Goal: Find contact information: Obtain details needed to contact an individual or organization

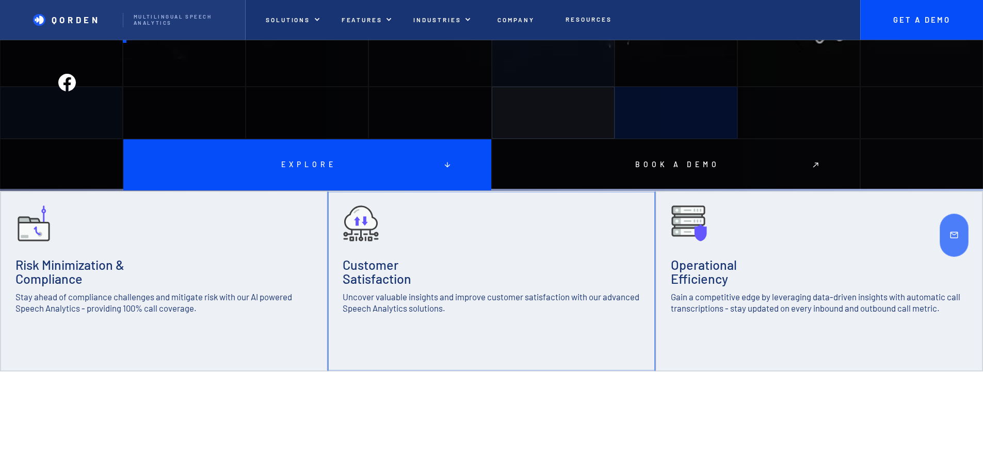
scroll to position [310, 0]
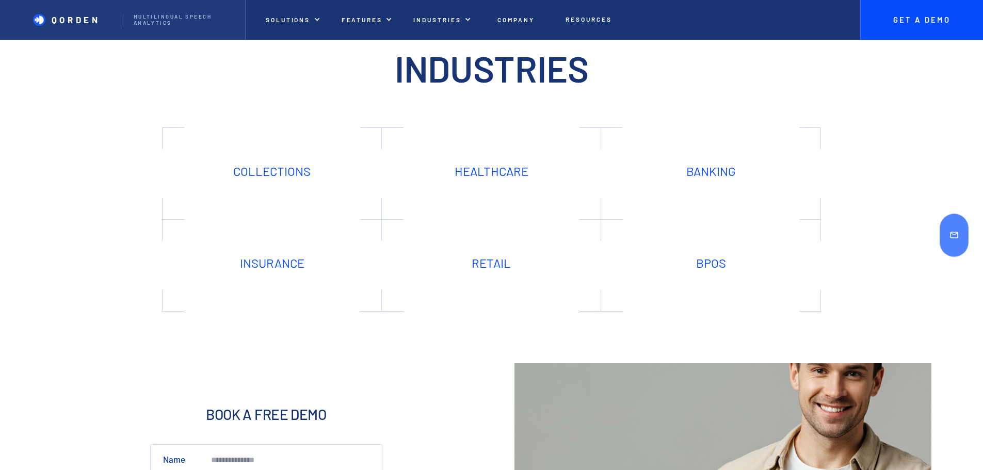
scroll to position [3097, 0]
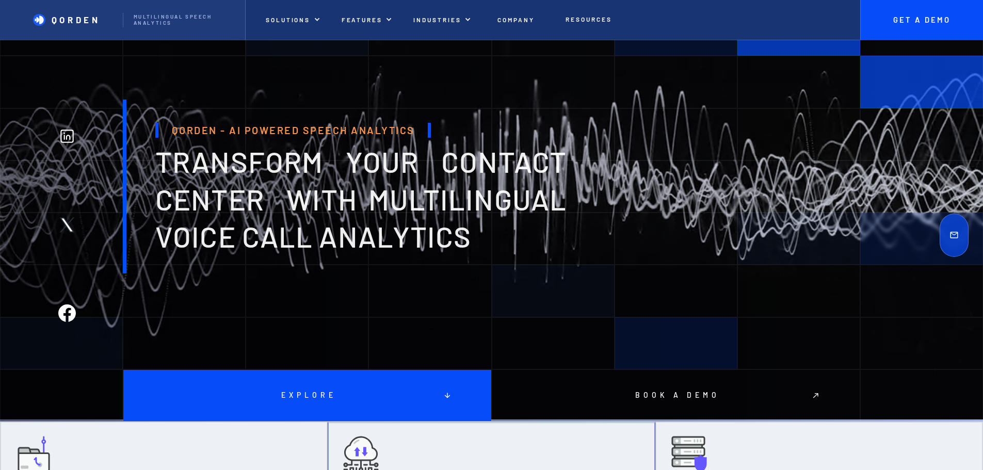
scroll to position [0, 0]
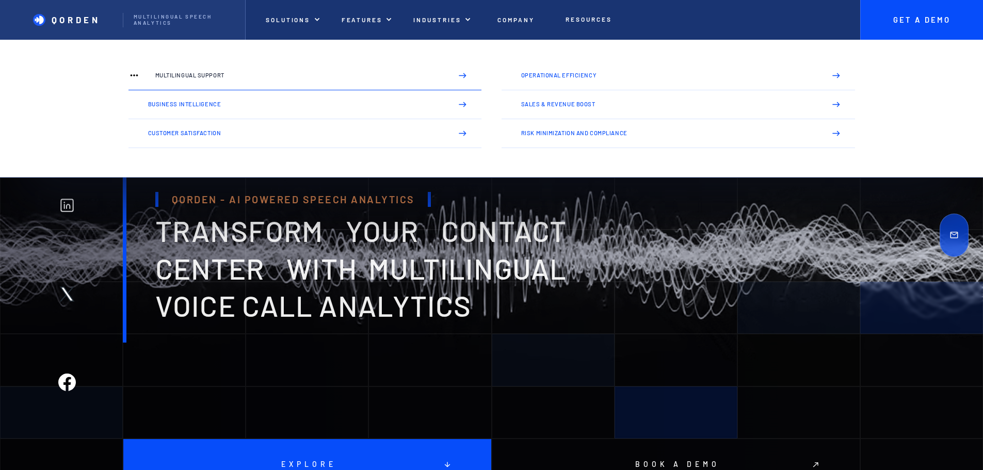
click at [155, 78] on p "Multilingual Support" at bounding box center [299, 75] width 289 height 6
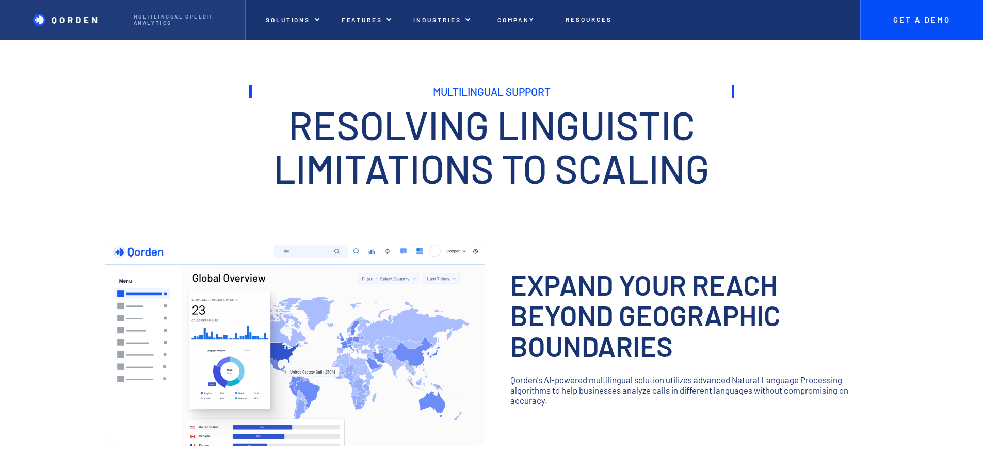
click at [704, 269] on div "Expand your reach beyond geographic boundaries ‍ Qorden's AI-powered multilingu…" at bounding box center [690, 342] width 361 height 147
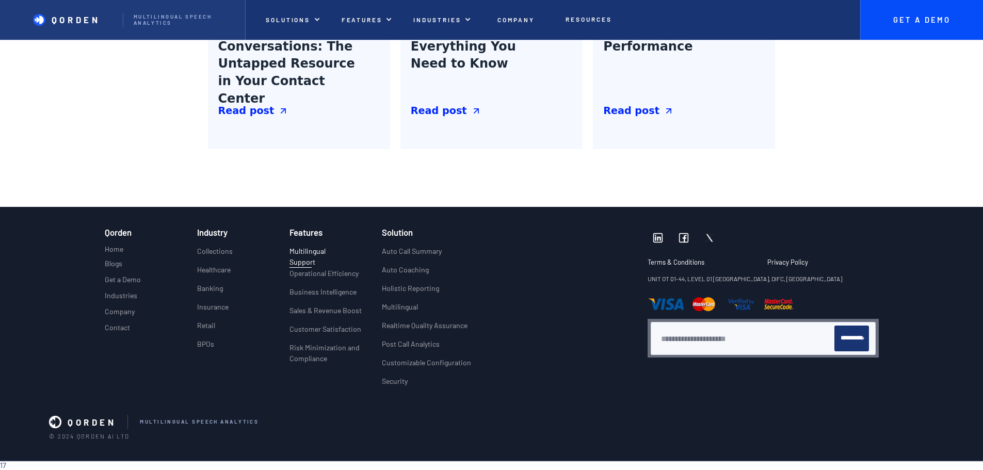
scroll to position [2204, 0]
click at [105, 324] on p "Contact" at bounding box center [117, 328] width 25 height 9
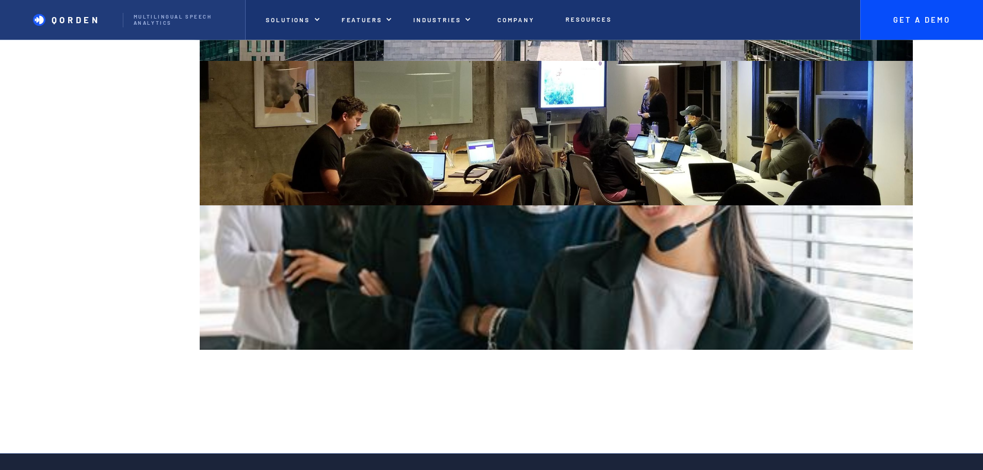
scroll to position [1696, 0]
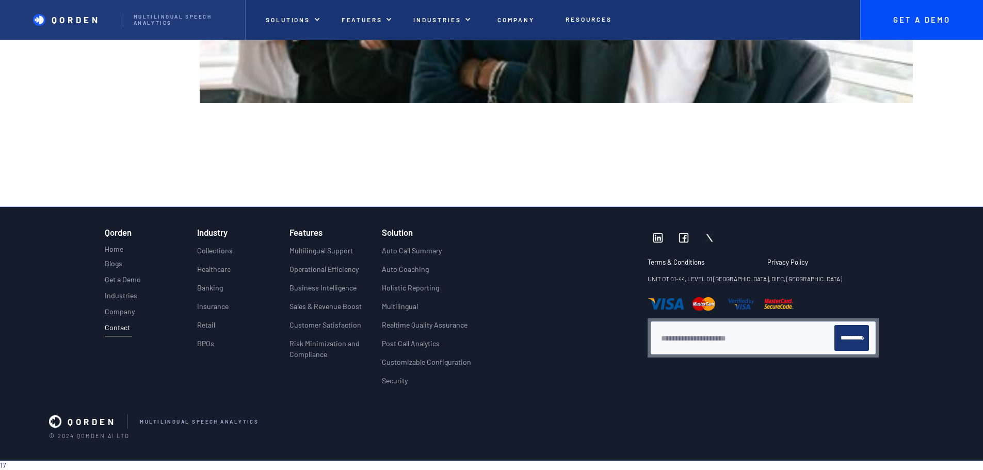
click at [584, 228] on div at bounding box center [560, 311] width 173 height 166
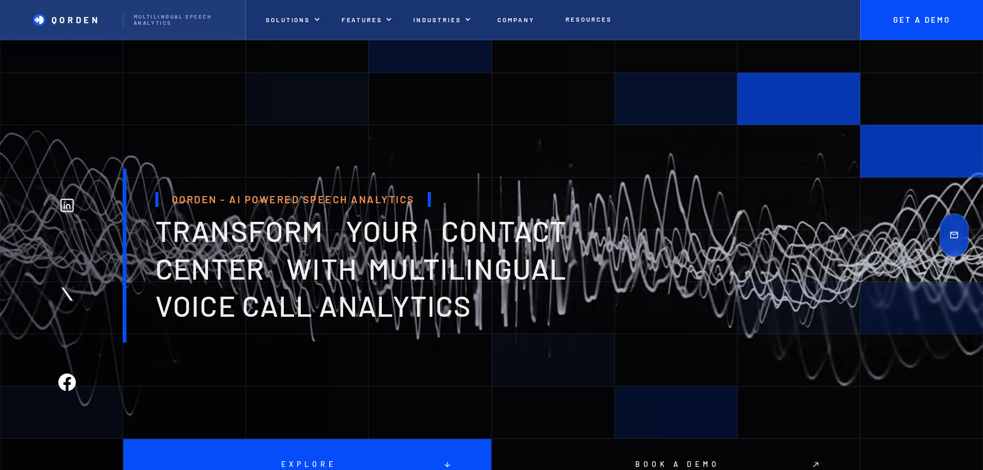
click at [281, 293] on span "transform your contact center with multilingual voice Call analytics" at bounding box center [360, 268] width 411 height 110
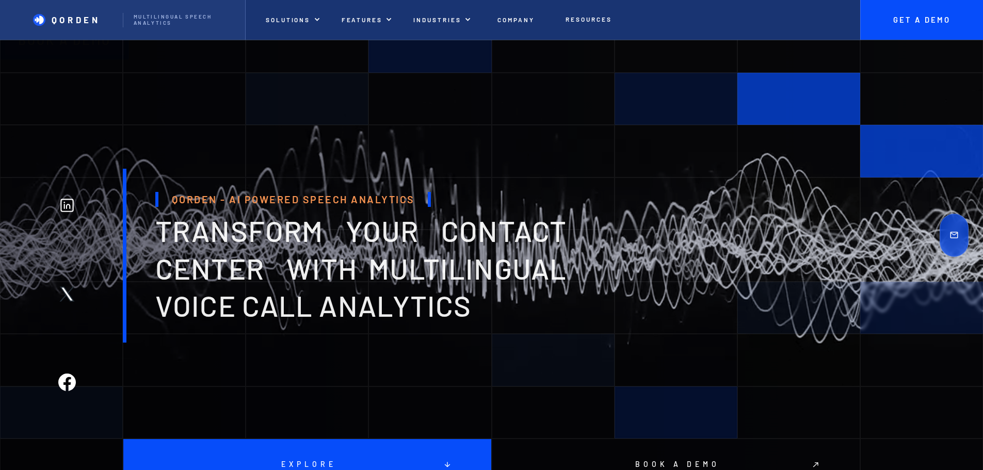
click at [277, 284] on span "transform your contact center with multilingual voice Call analytics" at bounding box center [360, 268] width 411 height 110
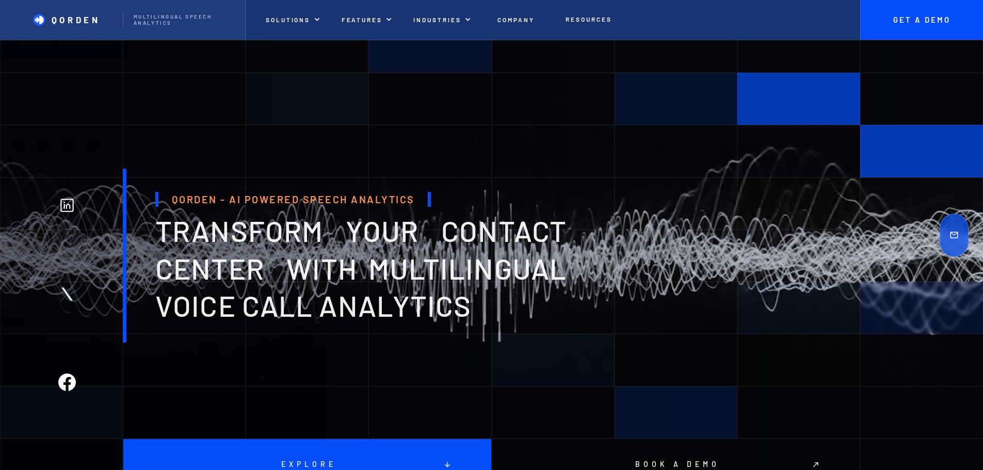
click at [236, 279] on span "transform your contact center with multilingual voice Call analytics" at bounding box center [360, 268] width 411 height 110
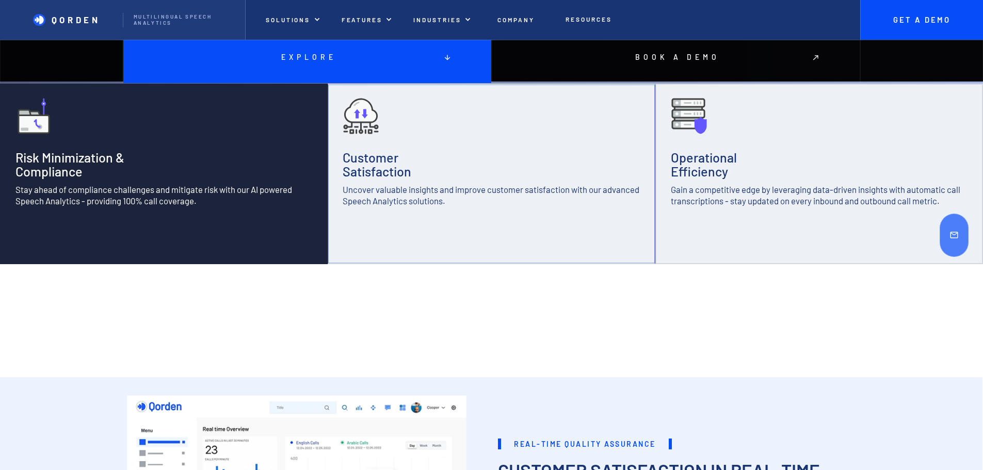
scroll to position [465, 0]
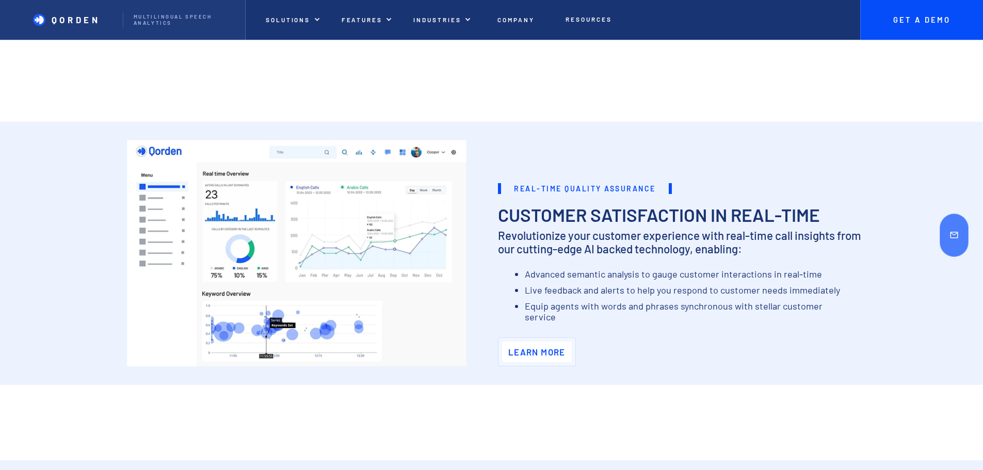
scroll to position [671, 0]
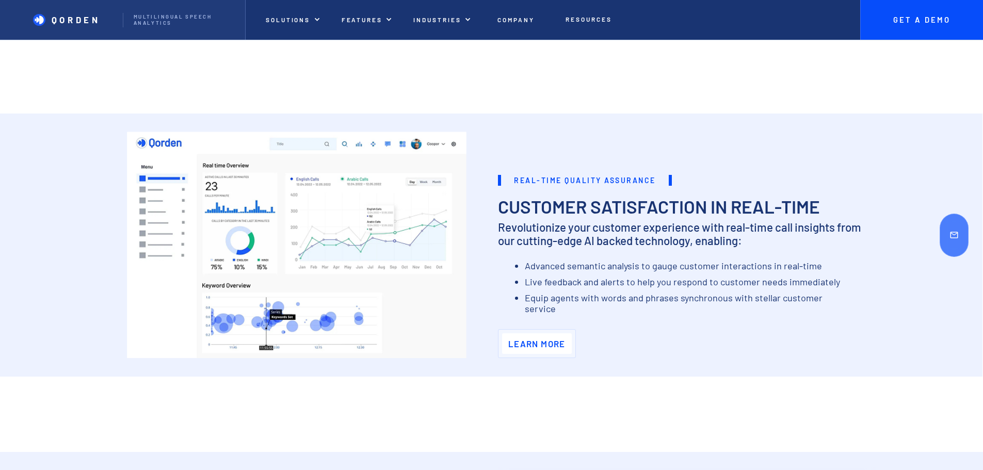
click at [519, 150] on section "REAL-TIME QUALITY ASSURANCE Customer Satisfaction in Real-Time Revolutionize yo…" at bounding box center [491, 246] width 983 height 286
